Goal: Information Seeking & Learning: Check status

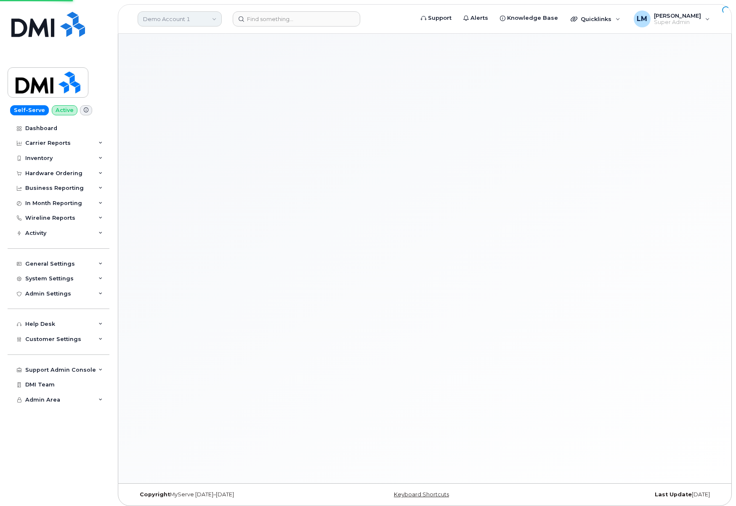
click at [185, 16] on link "Demo Account 1" at bounding box center [180, 18] width 84 height 15
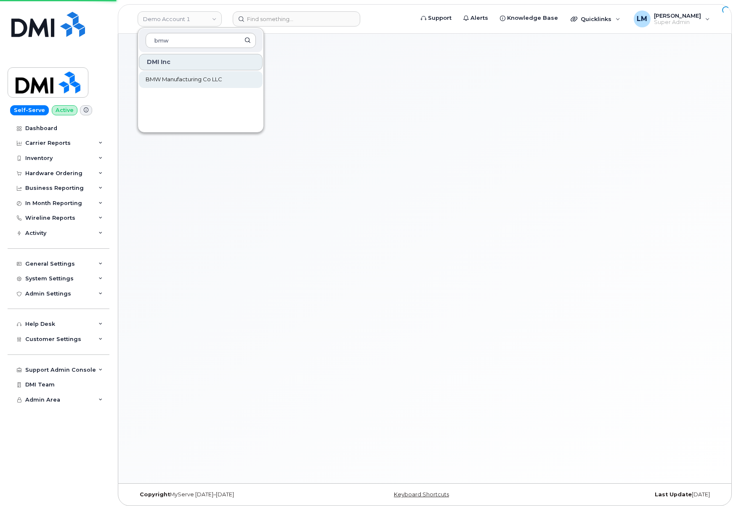
type input "bmw"
click at [181, 81] on span "BMW Manufacturing Co LLC" at bounding box center [184, 79] width 77 height 8
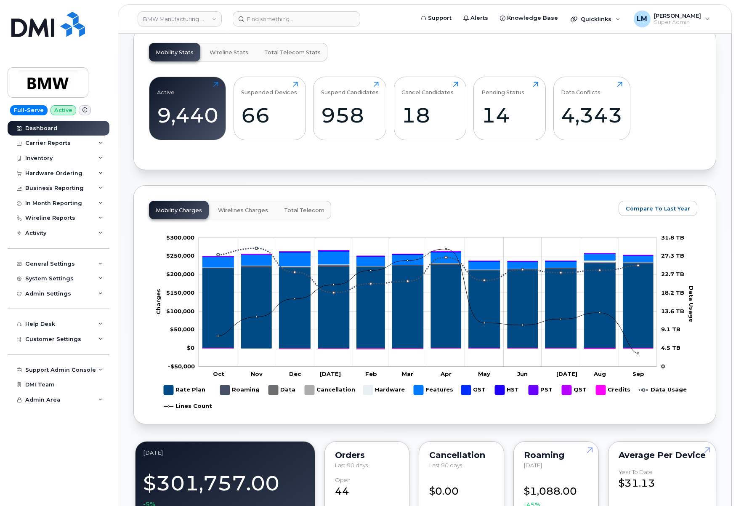
scroll to position [318, 0]
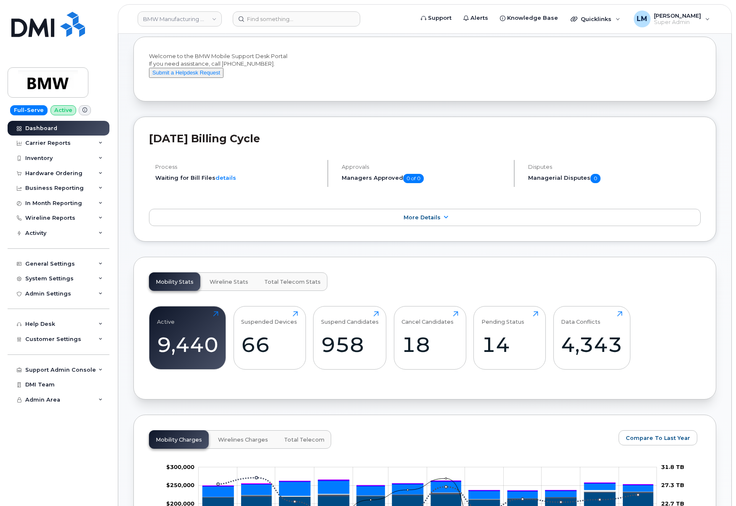
scroll to position [0, 0]
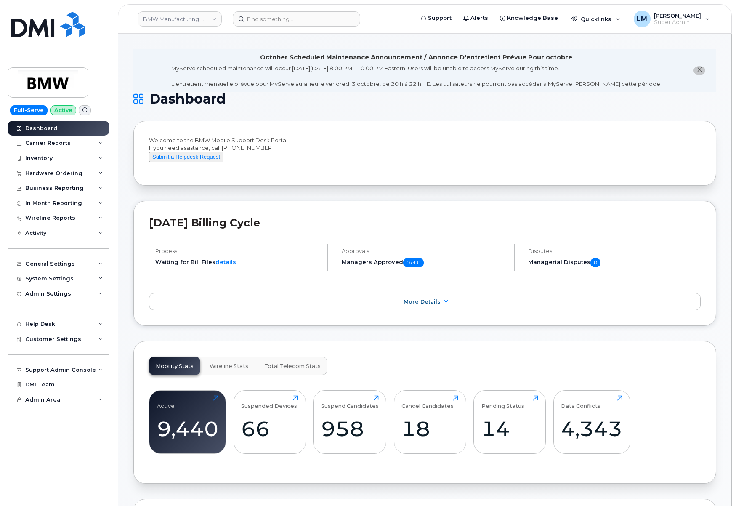
click at [60, 146] on div "Carrier Reports" at bounding box center [47, 143] width 45 height 7
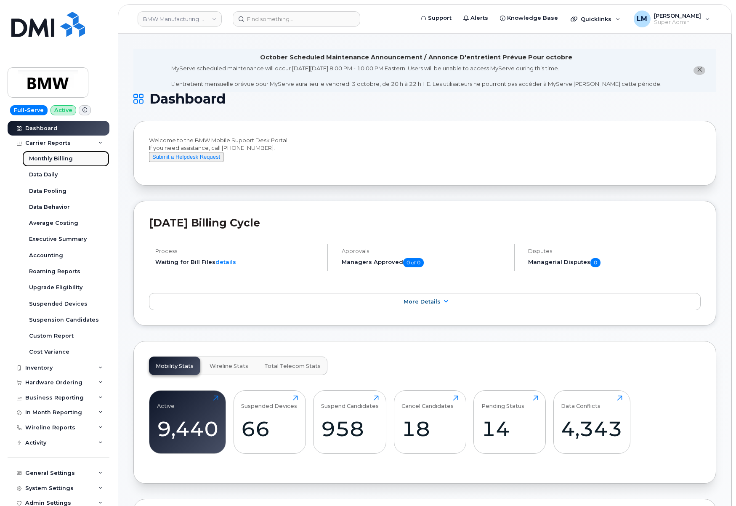
click at [60, 157] on div "Monthly Billing" at bounding box center [51, 159] width 44 height 8
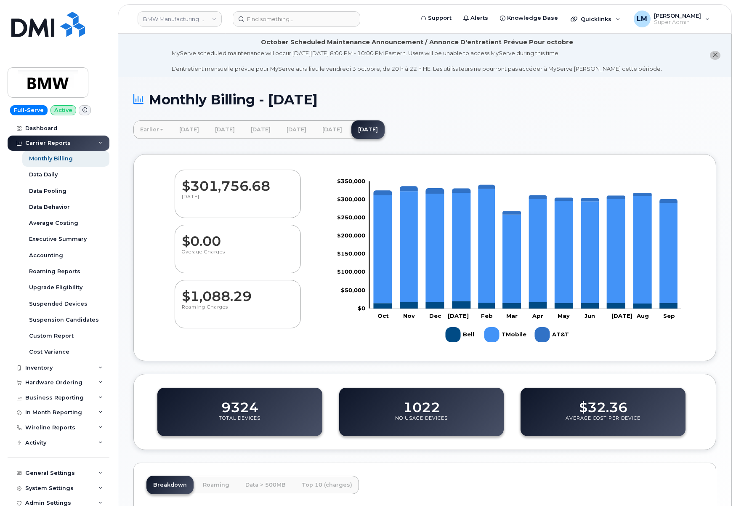
click at [124, 149] on div "Monthly Billing - September 2025 Earlier March 2025 February 2025 January 2025 …" at bounding box center [424, 376] width 613 height 598
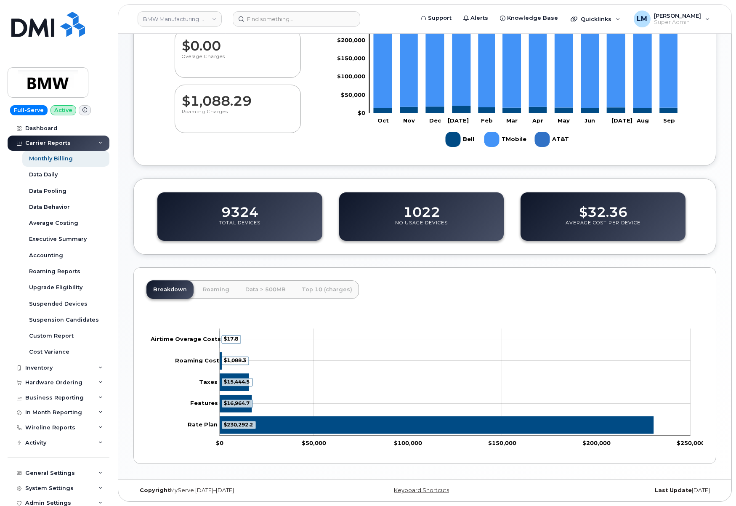
scroll to position [110, 0]
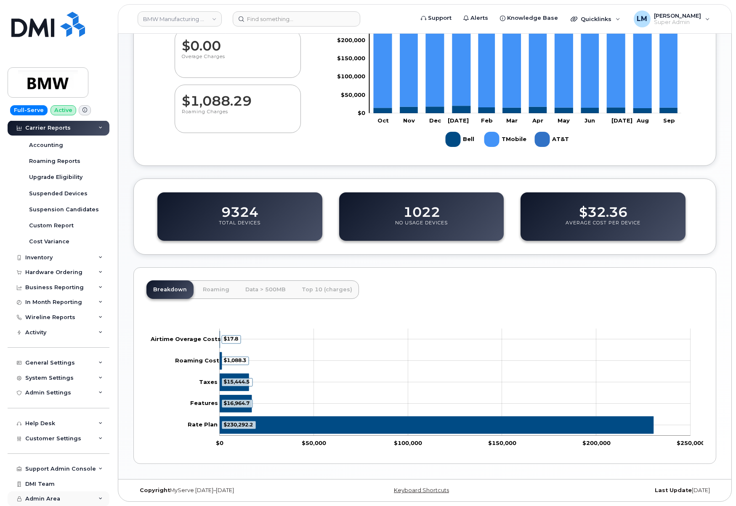
click at [65, 494] on div "Admin Area" at bounding box center [59, 498] width 102 height 15
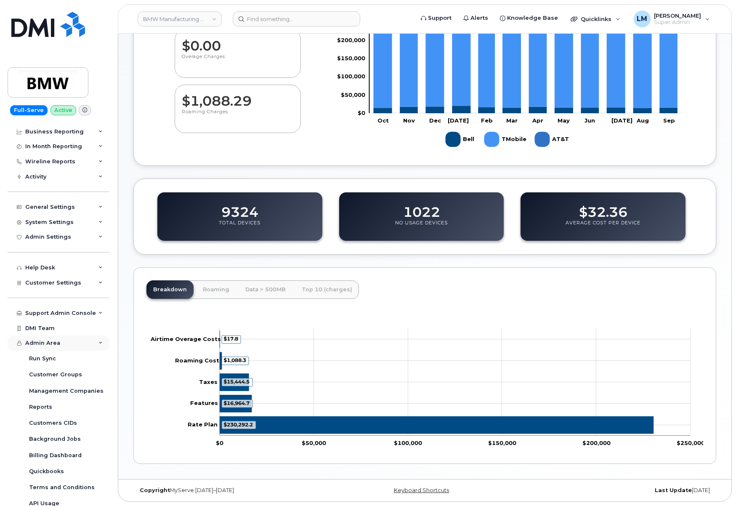
scroll to position [272, 0]
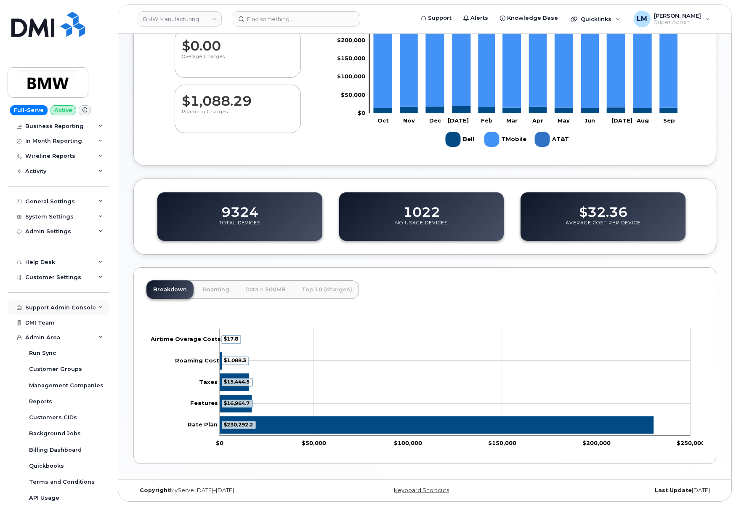
click at [72, 309] on div "Support Admin Console" at bounding box center [60, 307] width 71 height 7
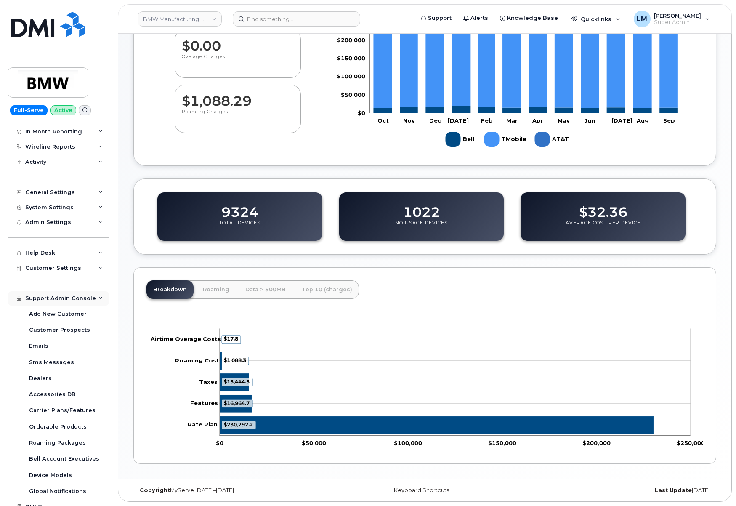
scroll to position [274, 0]
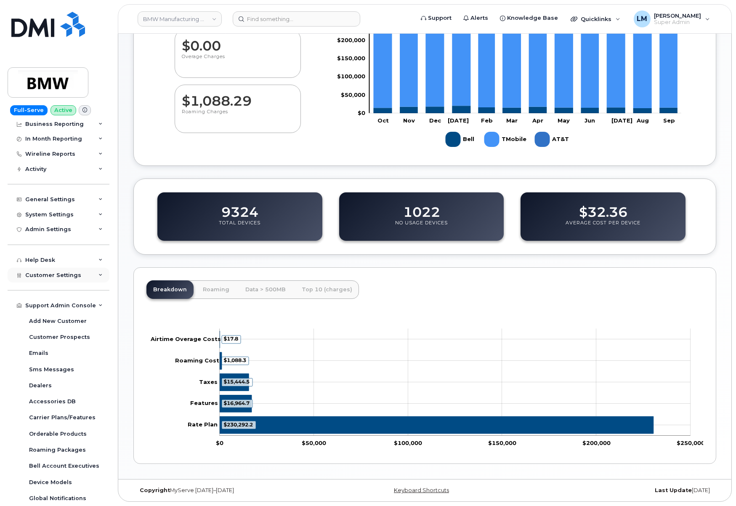
click at [60, 272] on span "Customer Settings" at bounding box center [53, 275] width 56 height 6
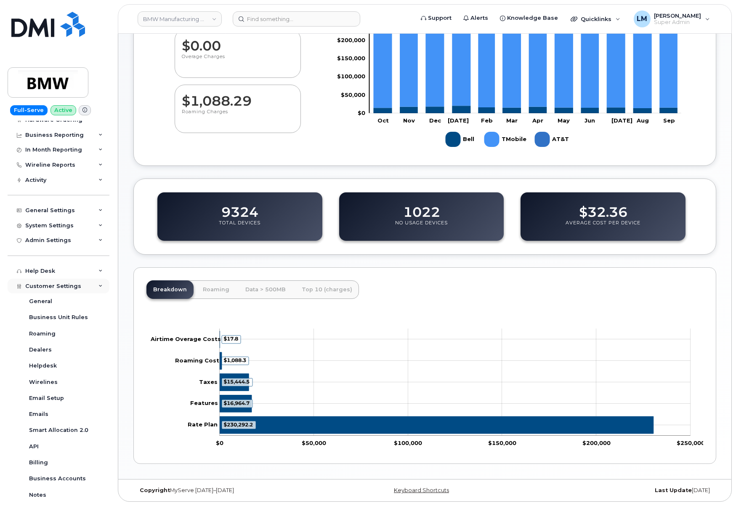
scroll to position [259, 0]
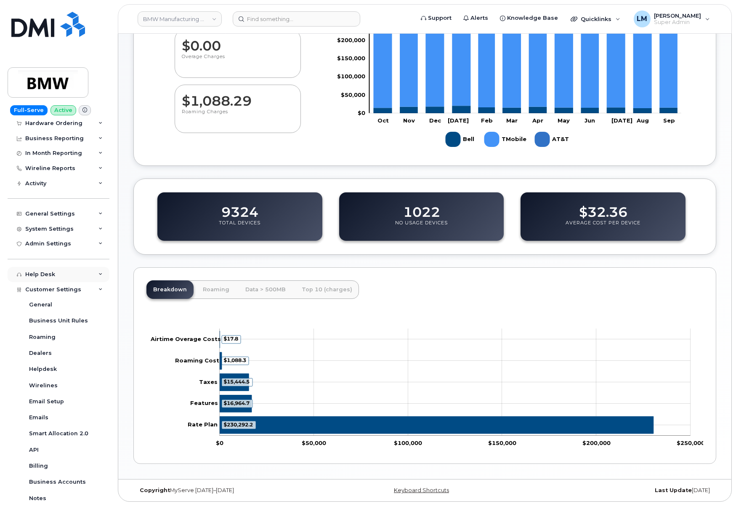
click at [60, 276] on div "Help Desk" at bounding box center [59, 274] width 102 height 15
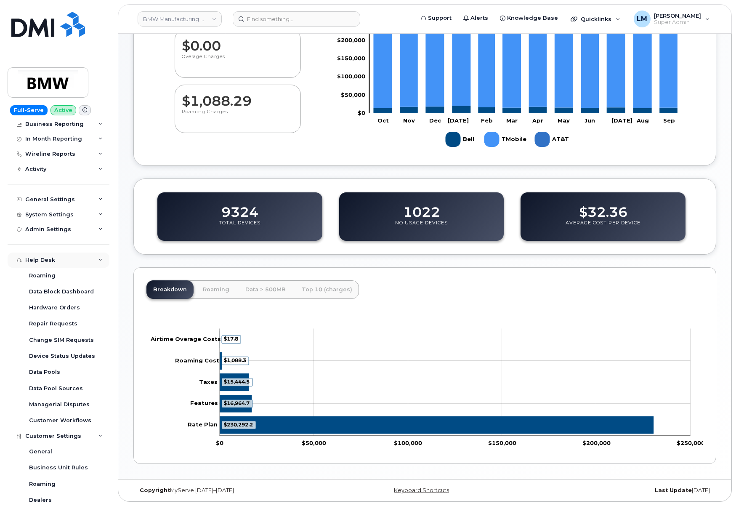
scroll to position [276, 0]
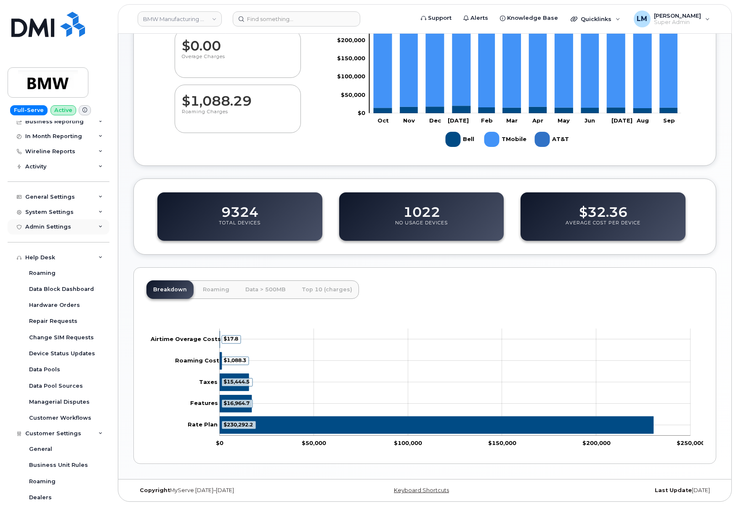
click at [54, 225] on div "Admin Settings" at bounding box center [48, 227] width 46 height 7
click at [52, 213] on div "System Settings" at bounding box center [49, 212] width 48 height 7
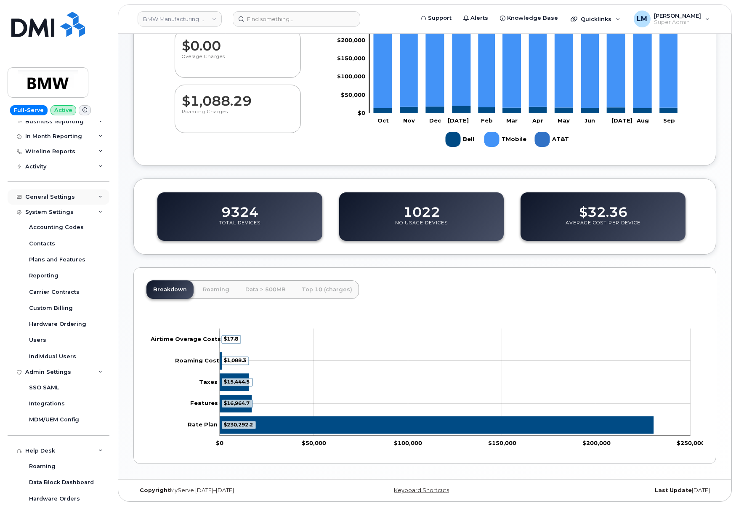
click at [51, 198] on div "General Settings" at bounding box center [50, 197] width 50 height 7
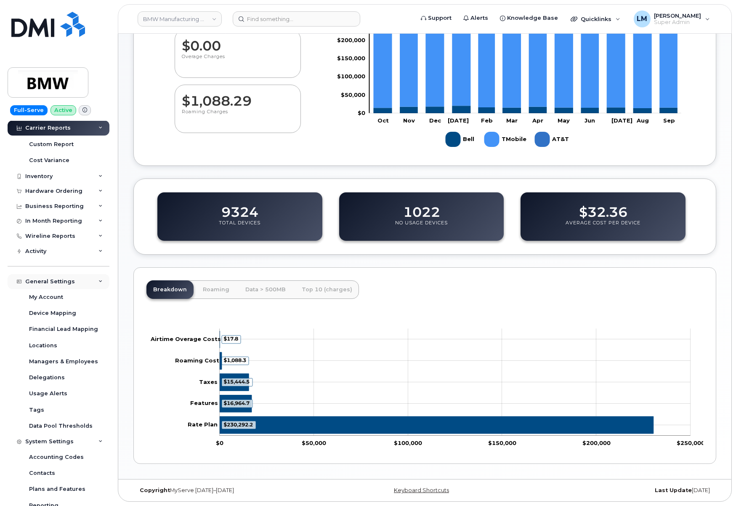
scroll to position [189, 0]
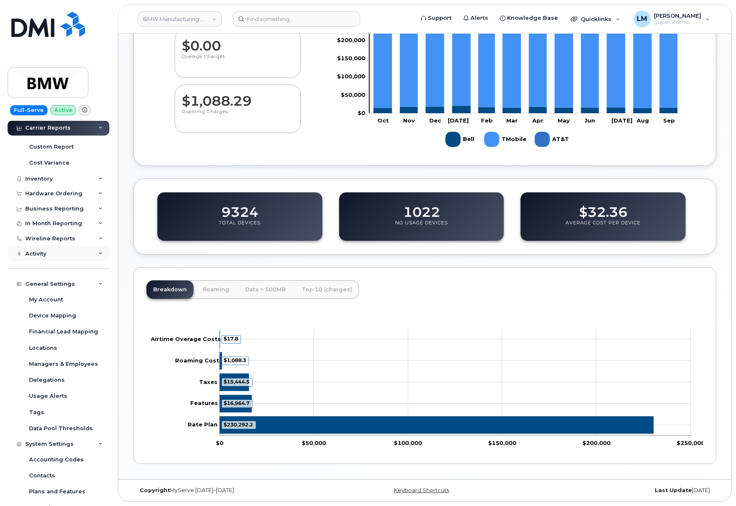
click at [52, 247] on div "Activity" at bounding box center [59, 253] width 102 height 15
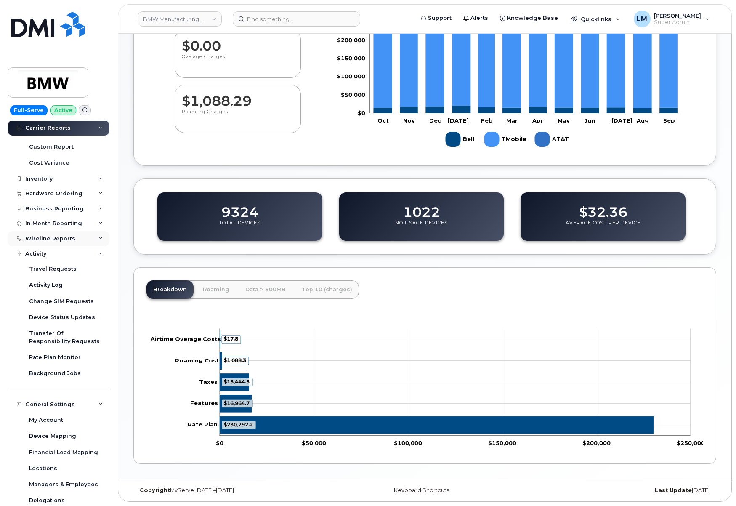
click at [52, 241] on div "Wireline Reports" at bounding box center [50, 238] width 50 height 7
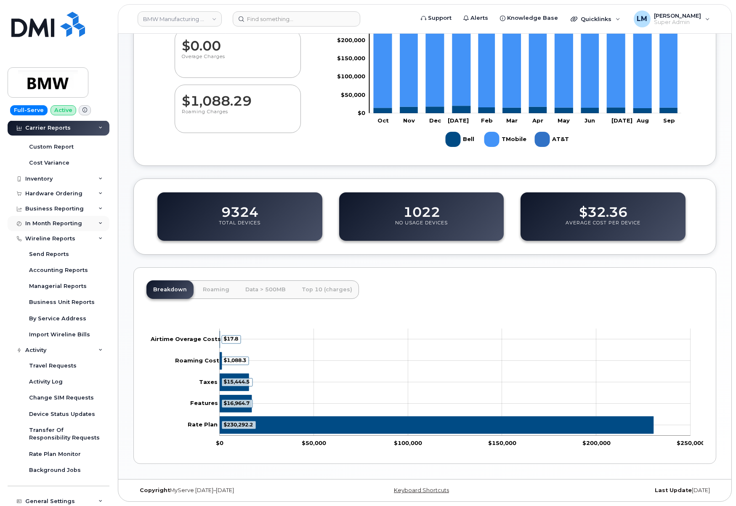
click at [51, 223] on div "In Month Reporting" at bounding box center [53, 223] width 57 height 7
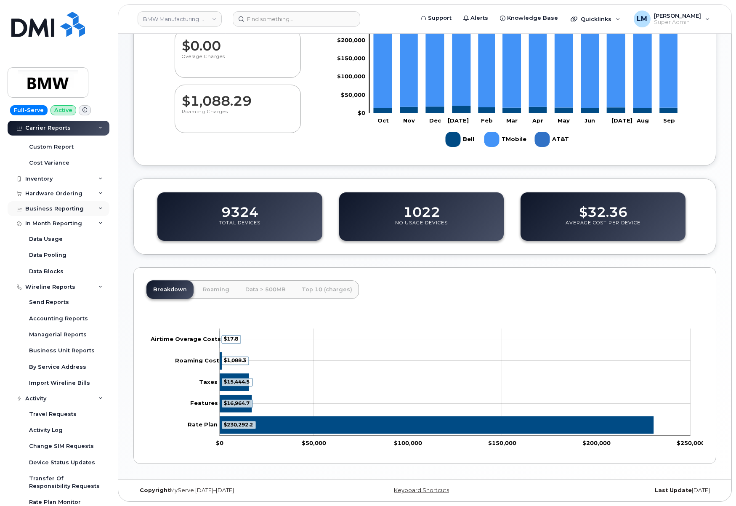
click at [46, 206] on div "Business Reporting" at bounding box center [54, 208] width 59 height 7
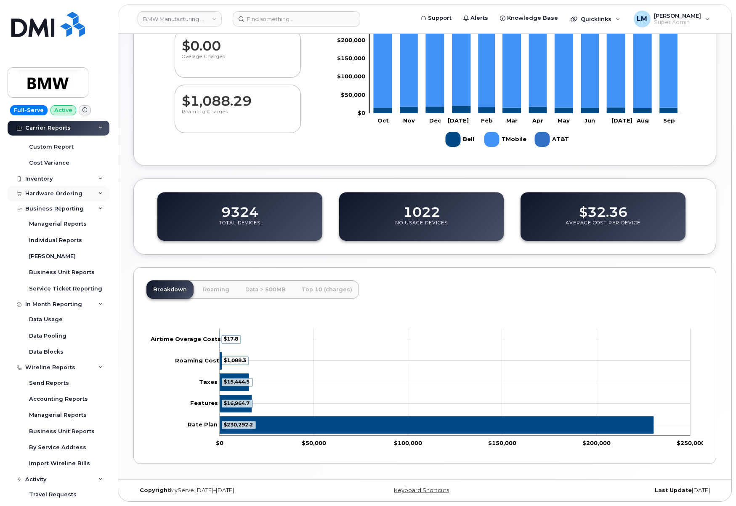
click at [44, 193] on div "Hardware Ordering" at bounding box center [53, 193] width 57 height 7
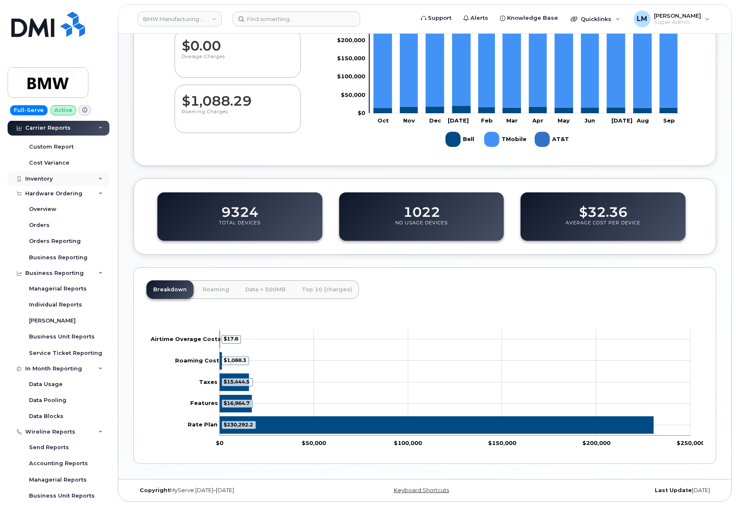
click at [44, 181] on div "Inventory" at bounding box center [38, 179] width 27 height 7
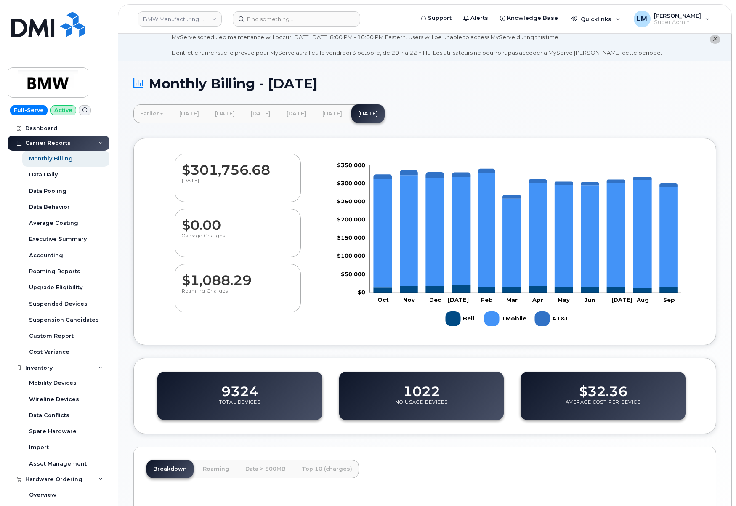
scroll to position [0, 0]
